Goal: Connect with others: Establish contact or relationships with other users

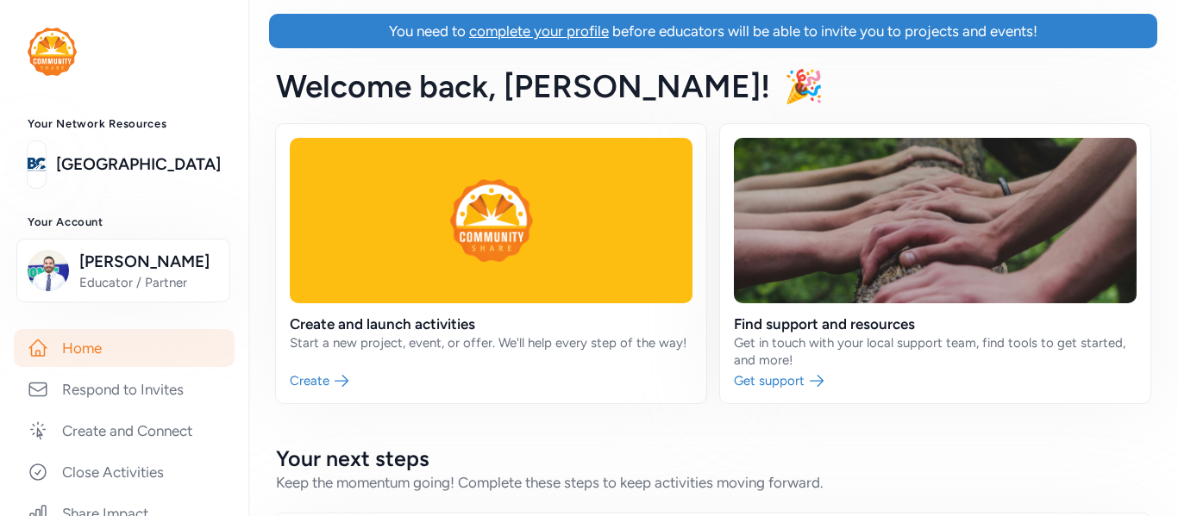
click at [1172, 96] on div "Welcome back , [PERSON_NAME]! 🎉" at bounding box center [712, 86] width 929 height 76
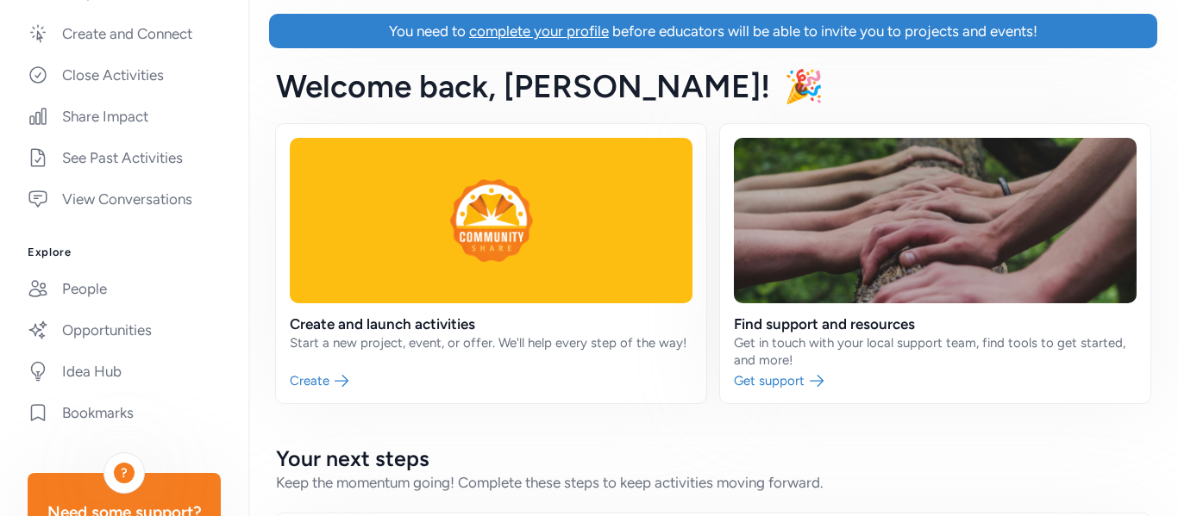
scroll to position [403, 0]
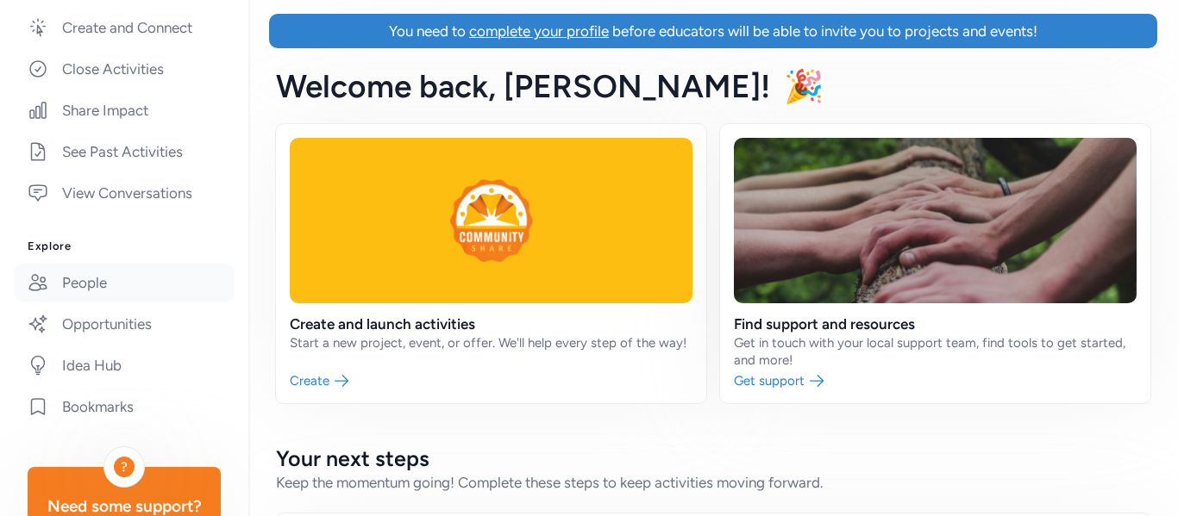
click at [91, 291] on link "People" at bounding box center [124, 283] width 221 height 38
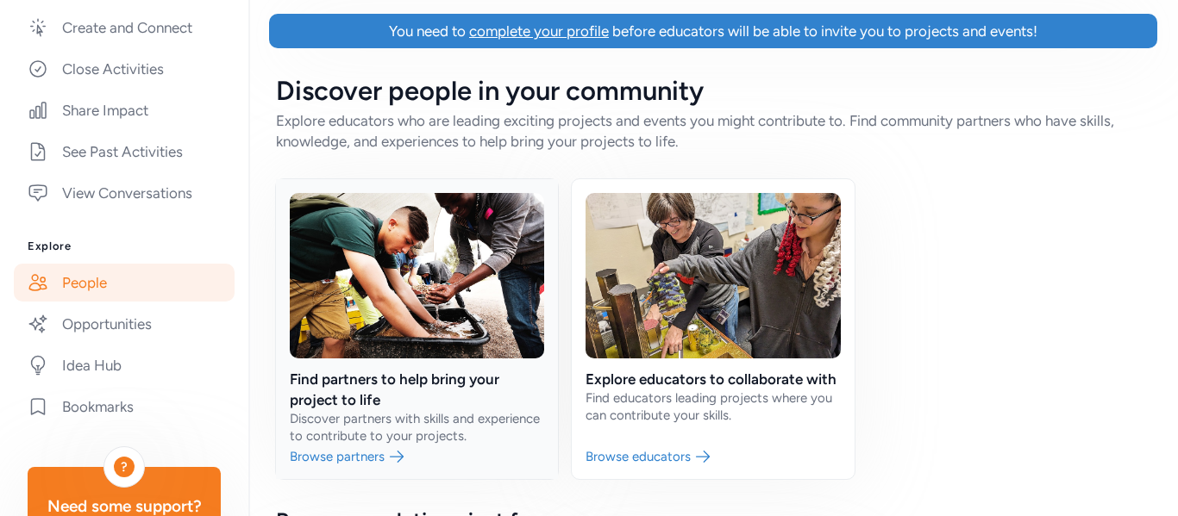
scroll to position [91, 0]
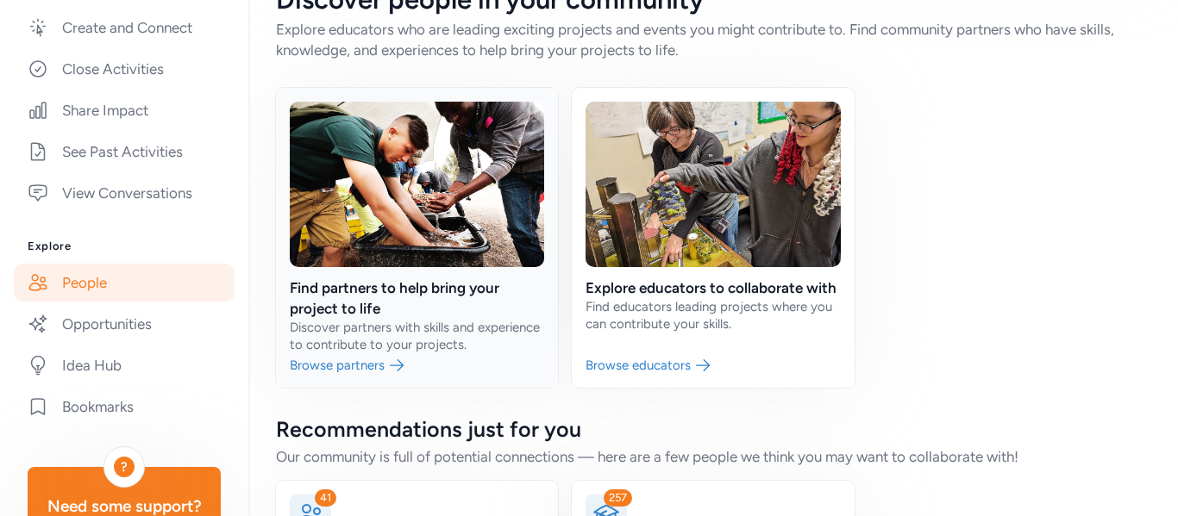
click at [316, 376] on link at bounding box center [417, 238] width 282 height 300
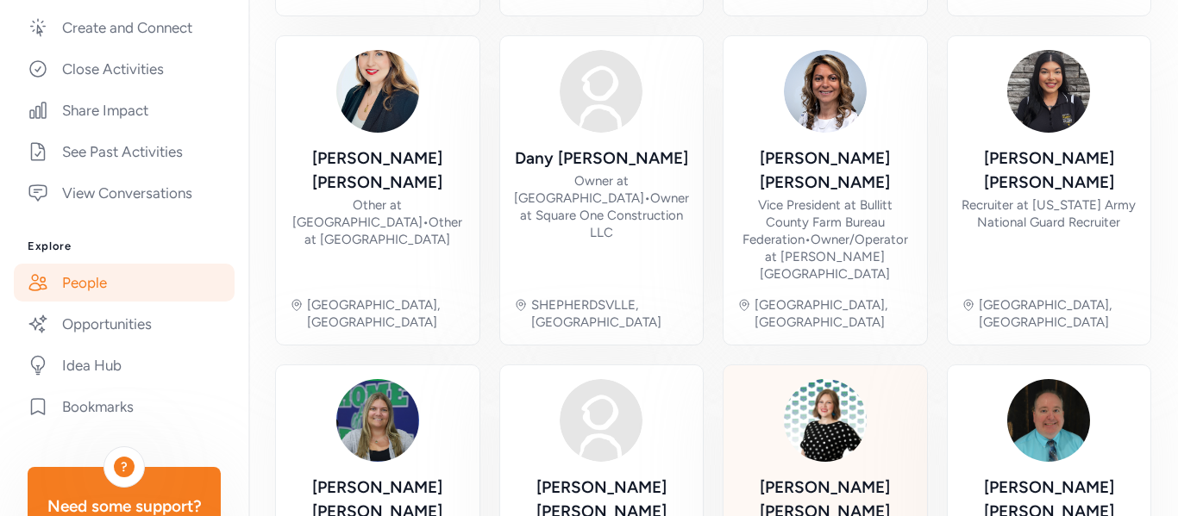
scroll to position [822, 0]
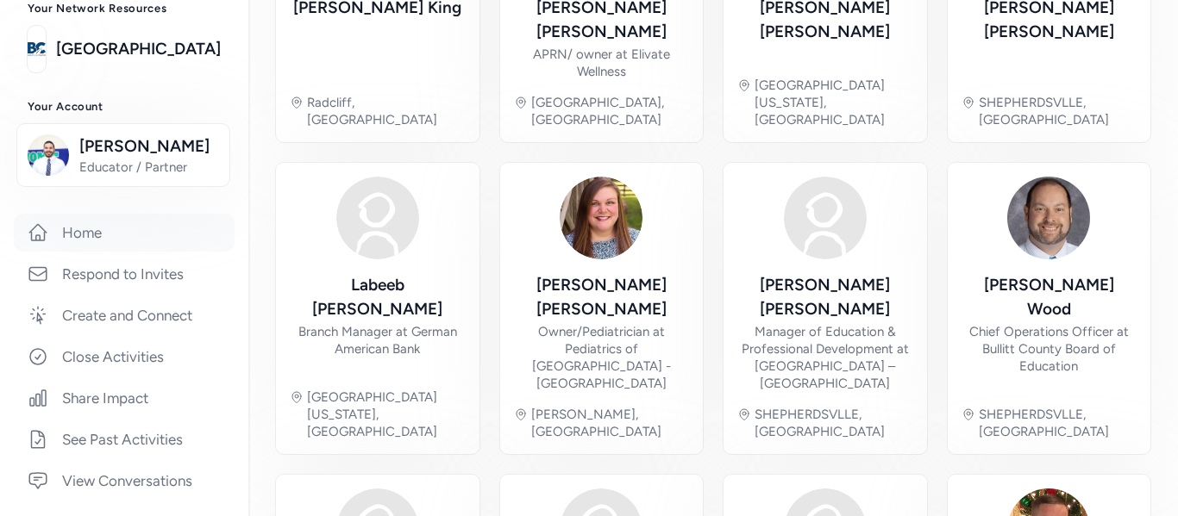
scroll to position [121, 0]
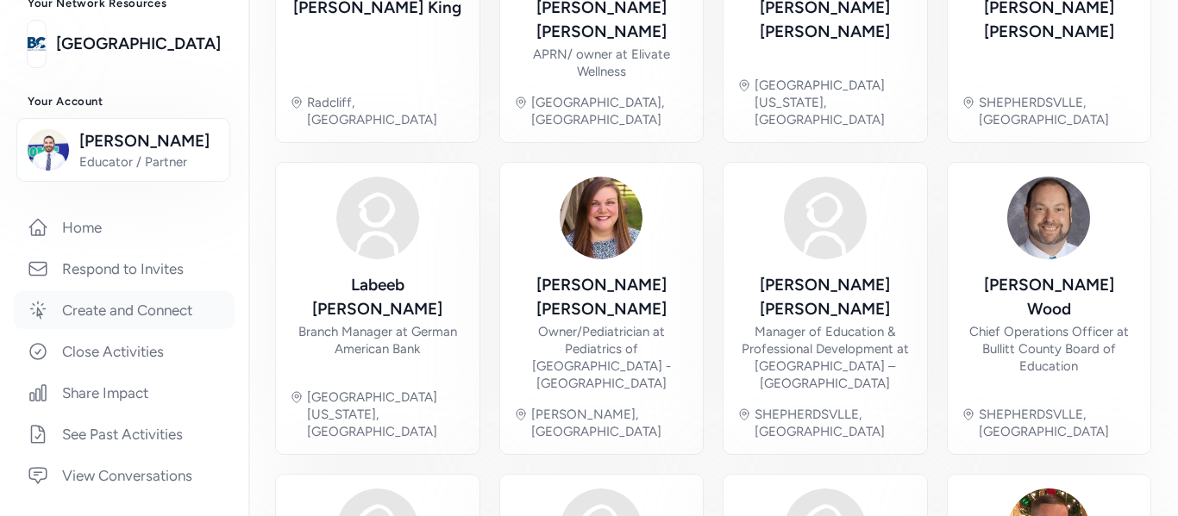
click at [160, 299] on link "Create and Connect" at bounding box center [124, 310] width 221 height 38
